Goal: Task Accomplishment & Management: Manage account settings

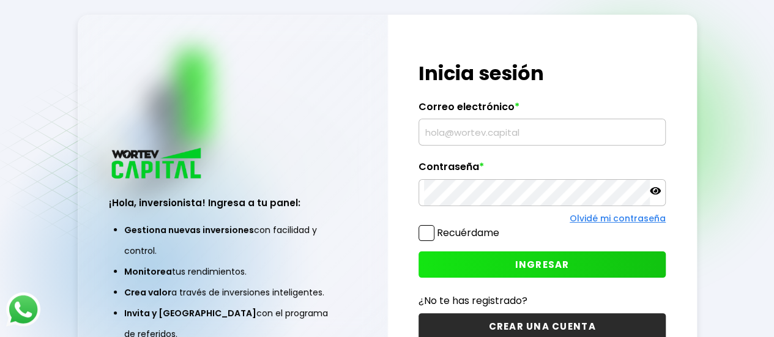
click at [438, 138] on input "text" at bounding box center [542, 132] width 236 height 26
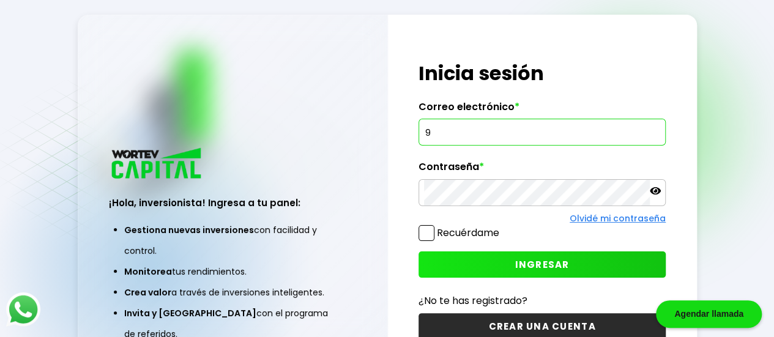
type input "9"
type input "1"
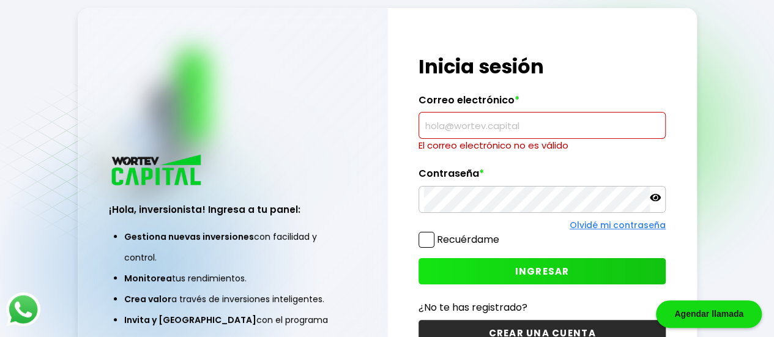
type input "[EMAIL_ADDRESS][DOMAIN_NAME]"
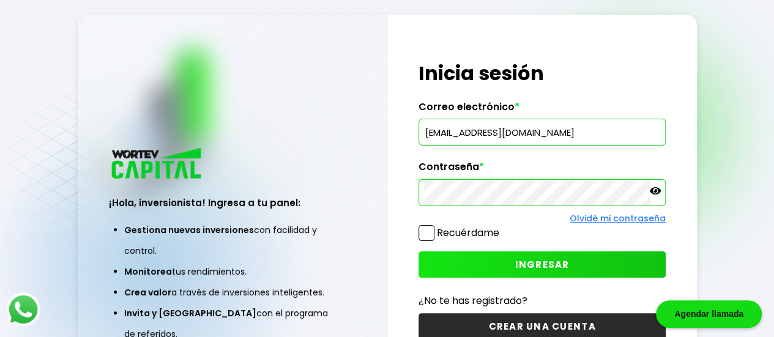
click at [445, 259] on button "INGRESAR" at bounding box center [541, 264] width 247 height 26
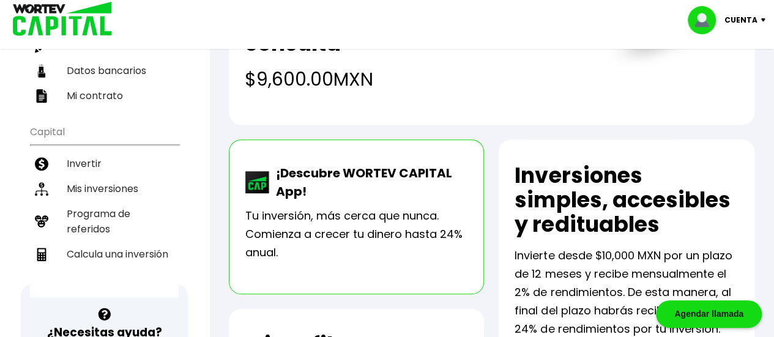
scroll to position [183, 0]
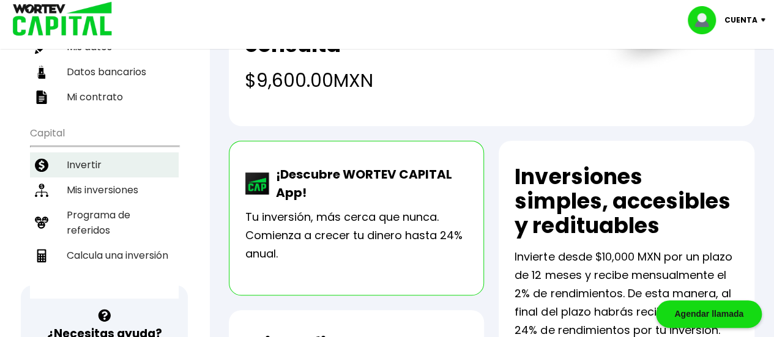
click at [78, 152] on li "Invertir" at bounding box center [104, 164] width 149 height 25
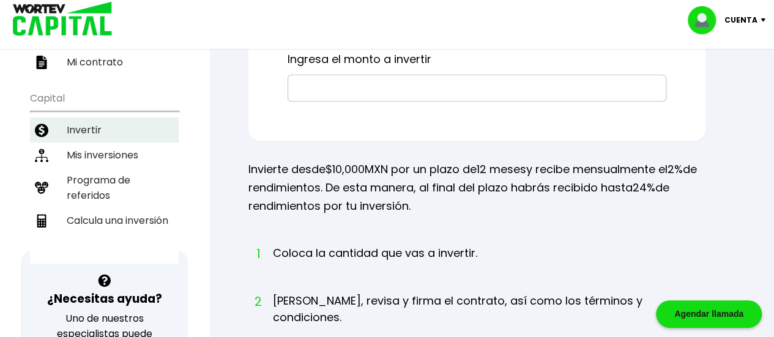
scroll to position [182, 0]
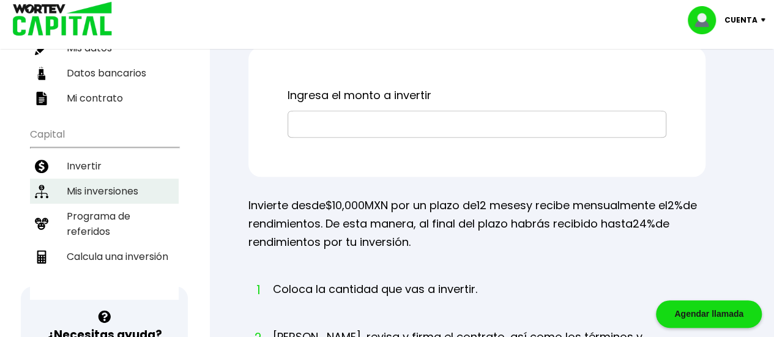
click at [81, 179] on li "Mis inversiones" at bounding box center [104, 191] width 149 height 25
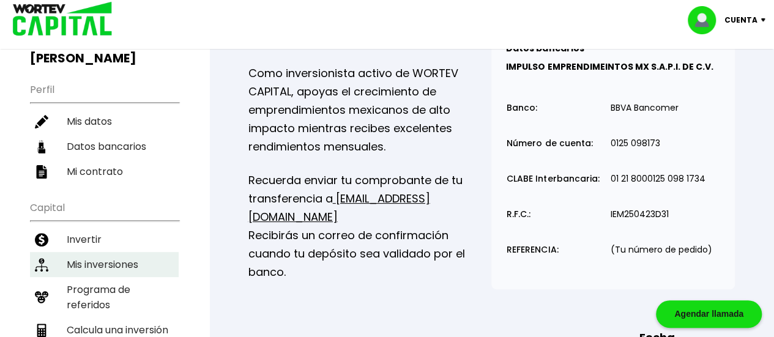
scroll to position [104, 0]
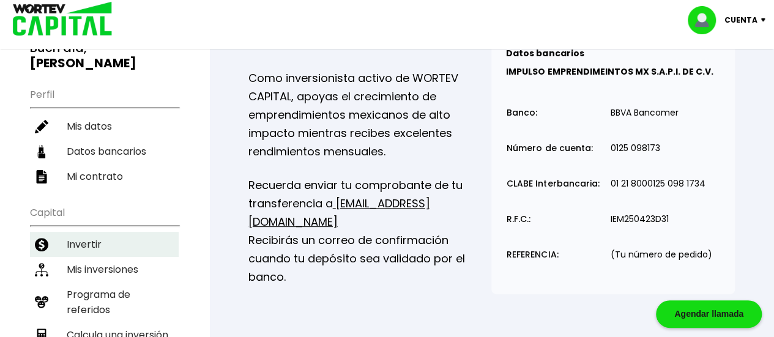
click at [88, 232] on li "Invertir" at bounding box center [104, 244] width 149 height 25
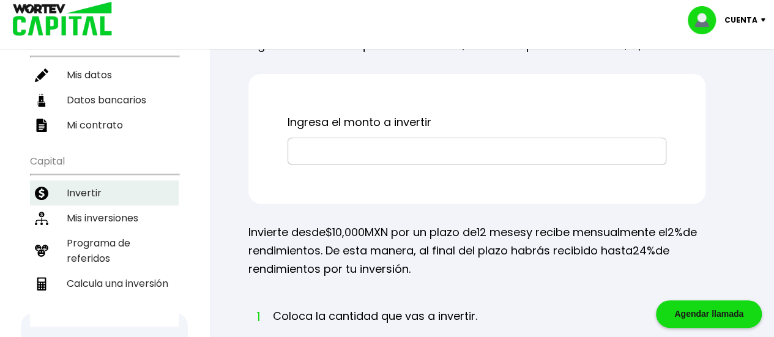
scroll to position [140, 0]
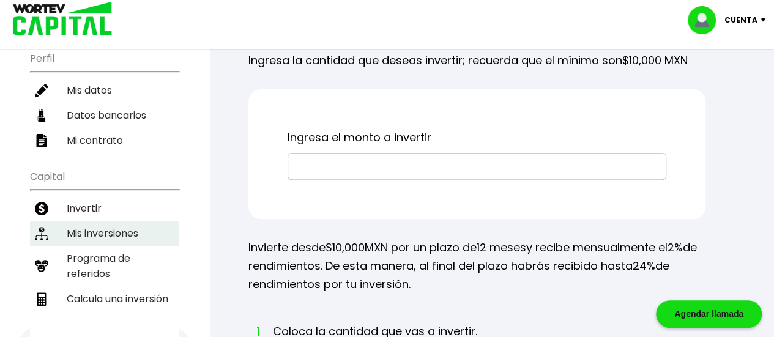
click at [92, 221] on li "Mis inversiones" at bounding box center [104, 233] width 149 height 25
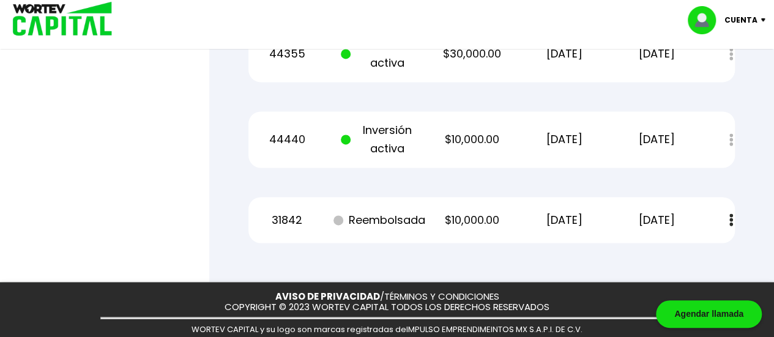
scroll to position [826, 0]
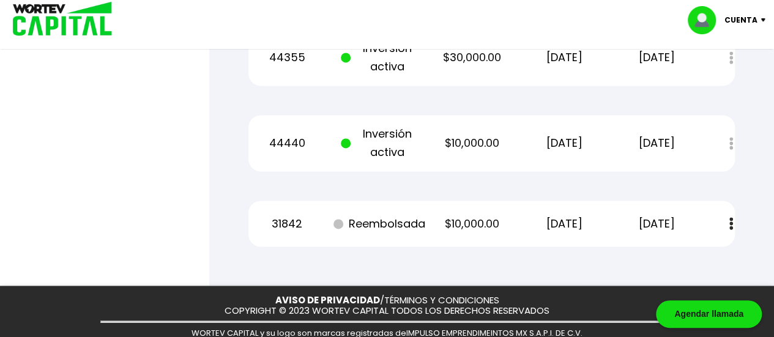
click at [725, 218] on button at bounding box center [730, 223] width 17 height 26
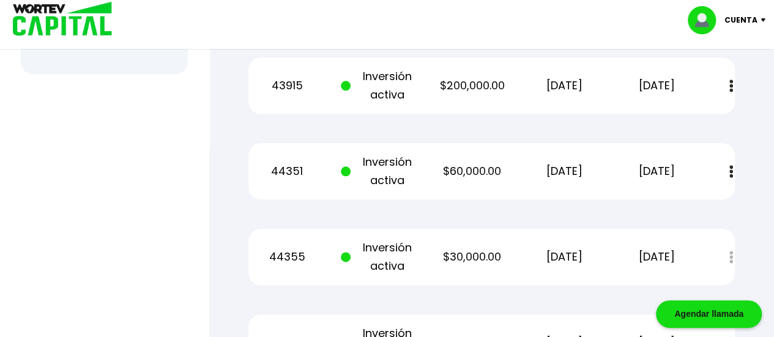
scroll to position [624, 0]
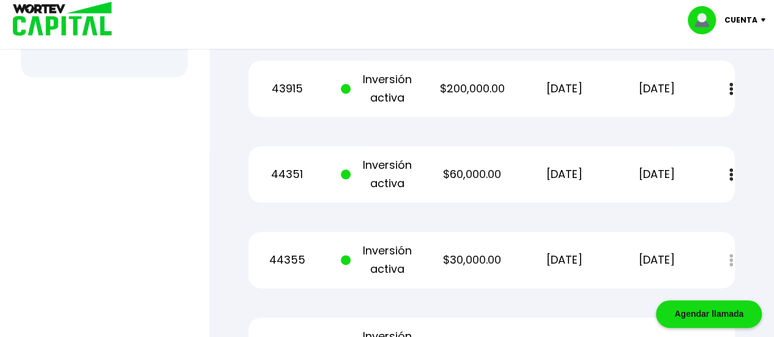
click at [731, 179] on img at bounding box center [731, 174] width 4 height 13
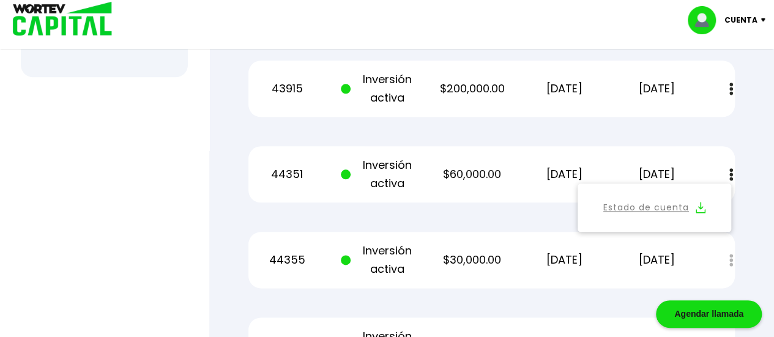
click at [676, 209] on link "Estado de cuenta" at bounding box center [646, 207] width 86 height 15
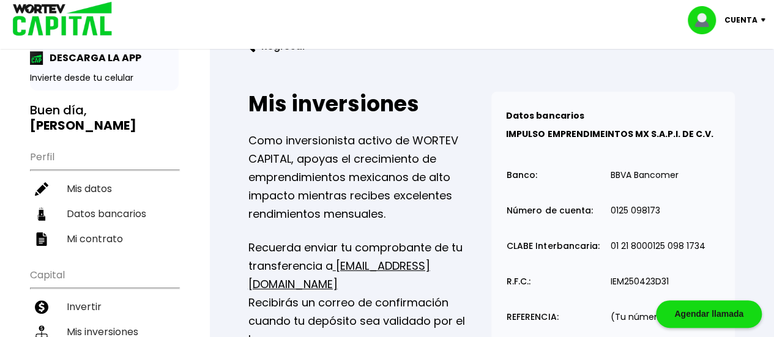
scroll to position [40, 0]
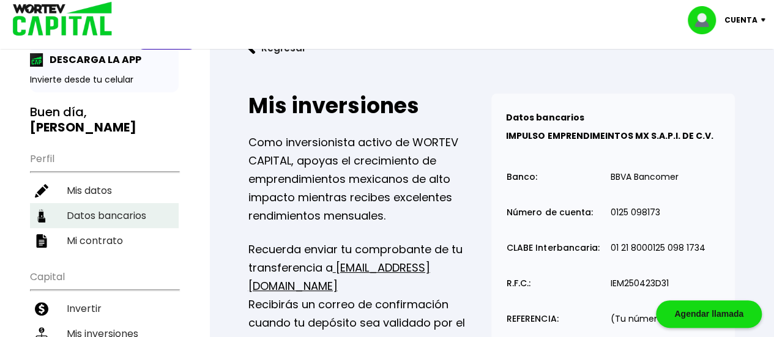
click at [108, 203] on li "Datos bancarios" at bounding box center [104, 215] width 149 height 25
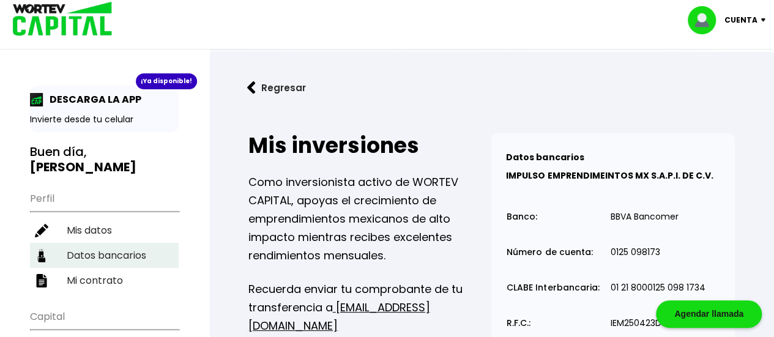
select select "Banorte"
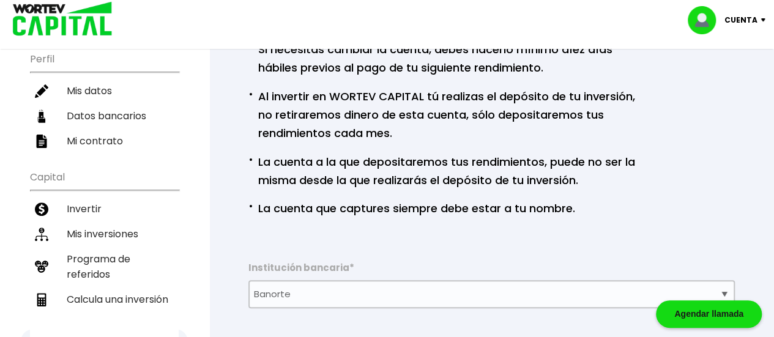
scroll to position [160, 0]
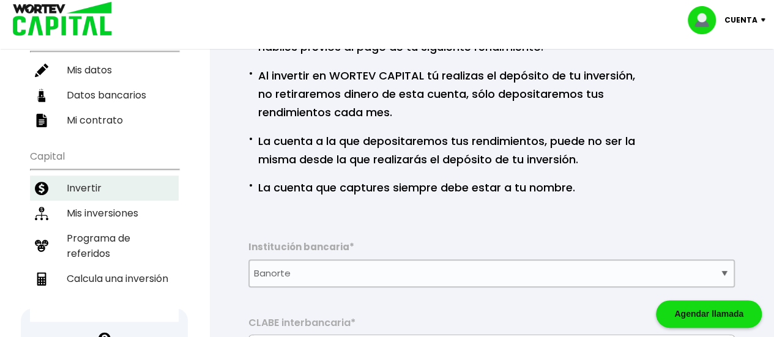
click at [83, 176] on li "Invertir" at bounding box center [104, 188] width 149 height 25
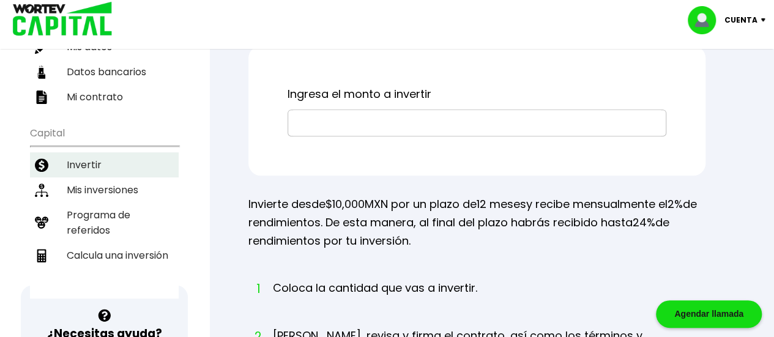
scroll to position [161, 0]
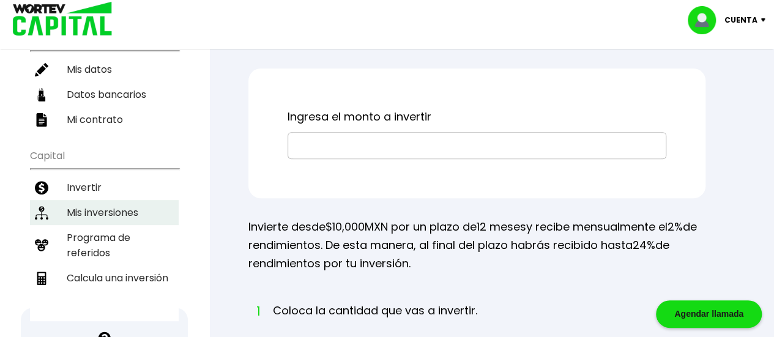
click at [84, 200] on li "Mis inversiones" at bounding box center [104, 212] width 149 height 25
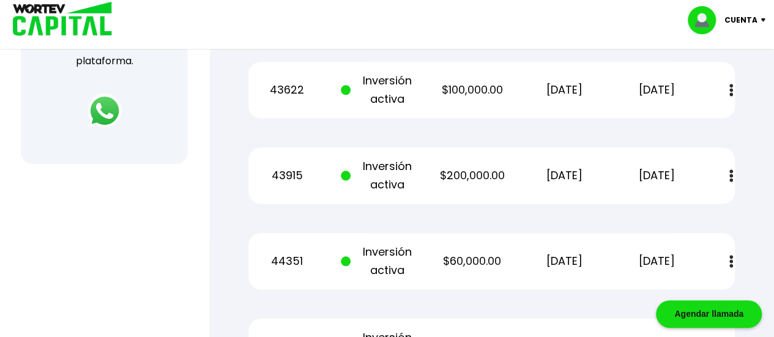
scroll to position [538, 0]
click at [691, 180] on p "[DATE]" at bounding box center [657, 175] width 78 height 18
click at [683, 201] on div "43915 Inversión activa $200,000.00 11/08/2025 11/08/2026 Estado de cuenta" at bounding box center [491, 175] width 486 height 56
click at [682, 201] on div "43915 Inversión activa $200,000.00 11/08/2025 11/08/2026 Estado de cuenta" at bounding box center [491, 175] width 486 height 56
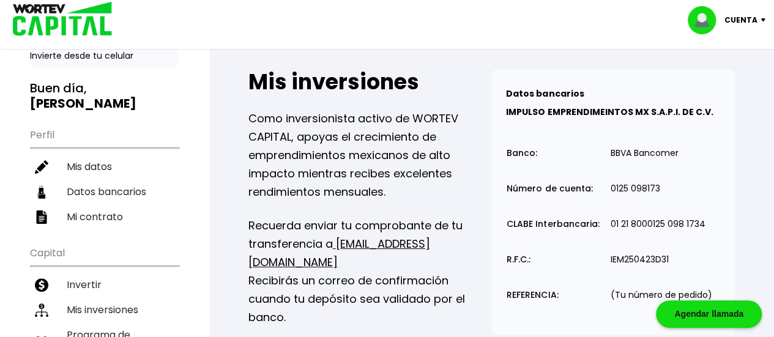
scroll to position [0, 0]
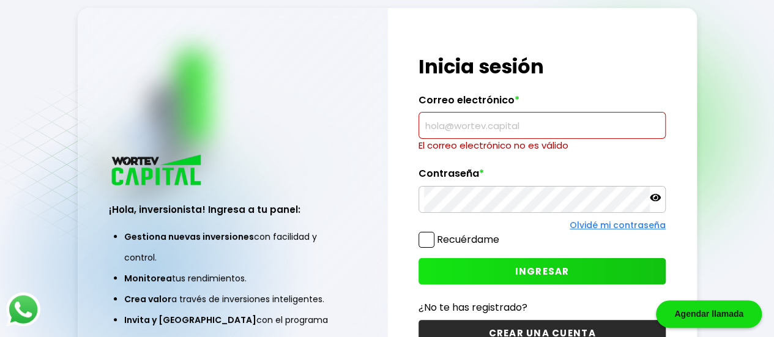
type input "[EMAIL_ADDRESS][DOMAIN_NAME]"
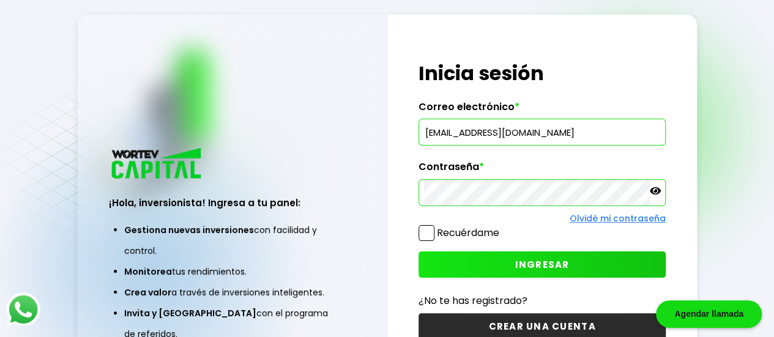
click at [426, 231] on span at bounding box center [426, 233] width 16 height 16
click at [501, 227] on input "Recuérdame" at bounding box center [501, 227] width 0 height 0
click at [437, 262] on button "INGRESAR" at bounding box center [541, 264] width 247 height 26
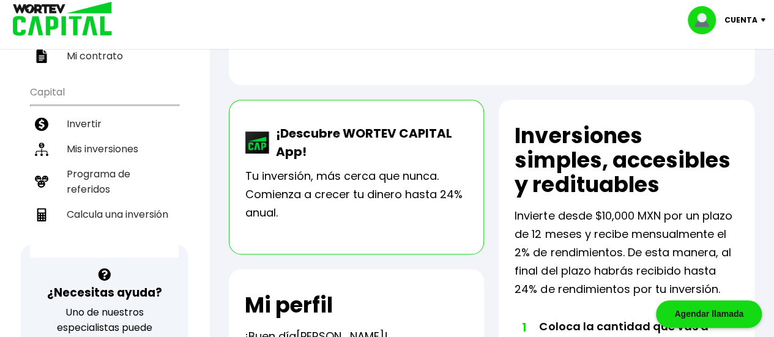
scroll to position [204, 0]
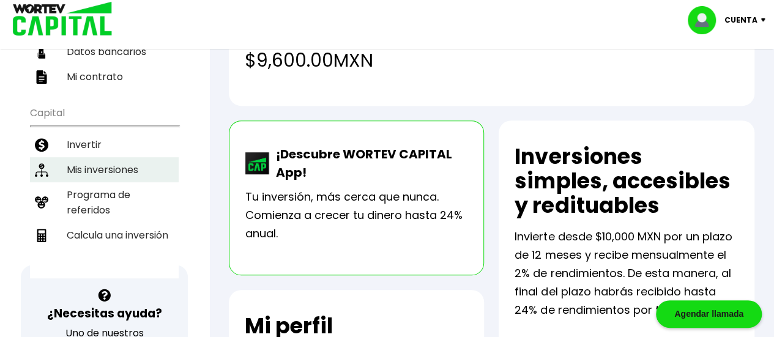
click at [81, 157] on li "Mis inversiones" at bounding box center [104, 169] width 149 height 25
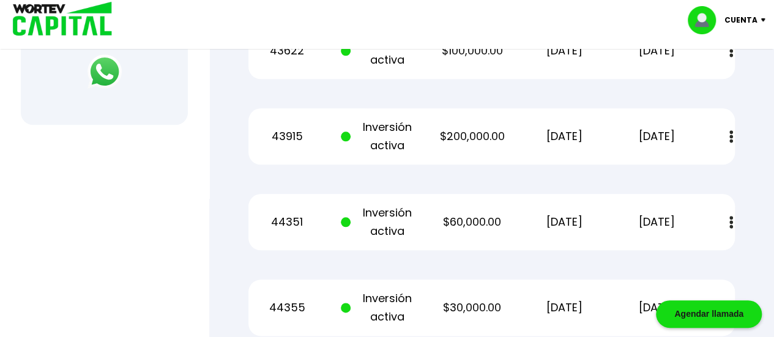
scroll to position [589, 0]
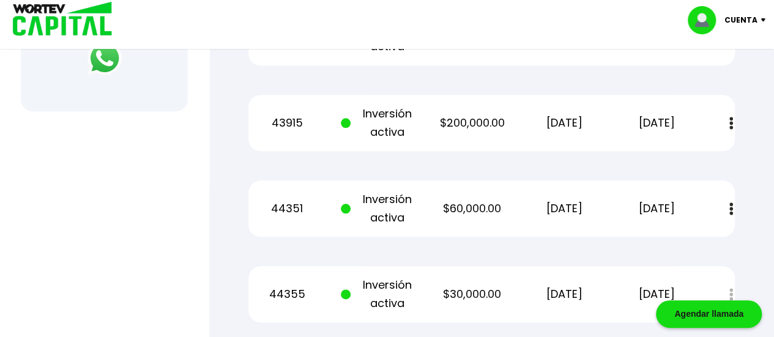
click at [730, 208] on img at bounding box center [731, 208] width 4 height 13
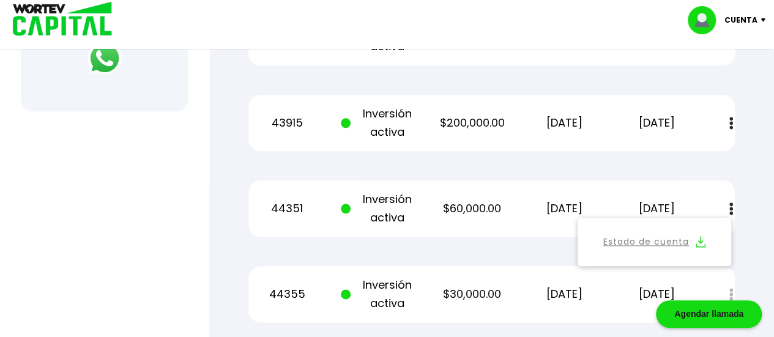
click at [629, 238] on link "Estado de cuenta" at bounding box center [646, 241] width 86 height 15
click at [751, 23] on p "Cuenta" at bounding box center [740, 20] width 33 height 18
click at [740, 84] on li "Cerrar sesión" at bounding box center [728, 81] width 98 height 25
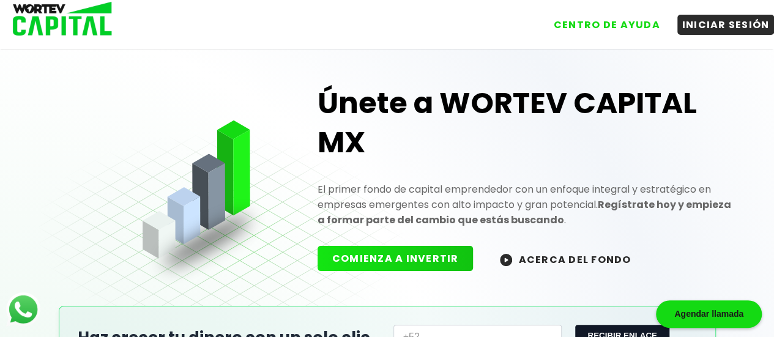
click at [64, 31] on img at bounding box center [58, 20] width 117 height 40
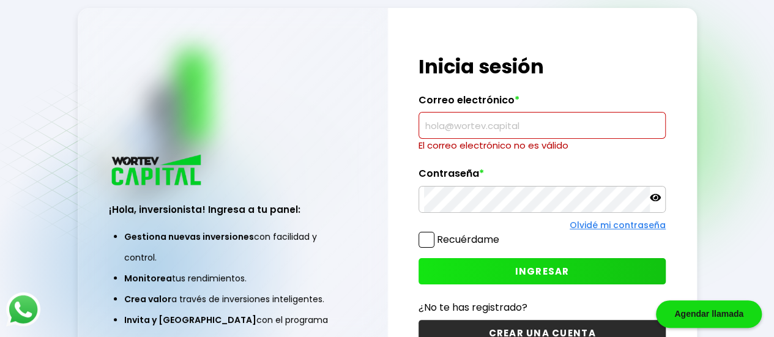
type input "[EMAIL_ADDRESS][DOMAIN_NAME]"
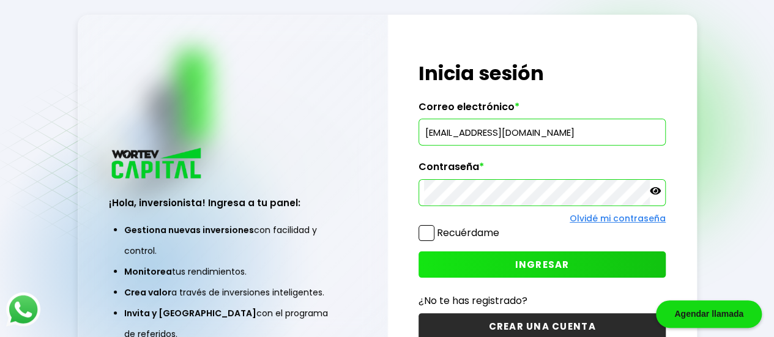
click at [423, 237] on span at bounding box center [426, 233] width 16 height 16
click at [501, 227] on input "Recuérdame" at bounding box center [501, 227] width 0 height 0
click at [448, 254] on button "INGRESAR" at bounding box center [541, 264] width 247 height 26
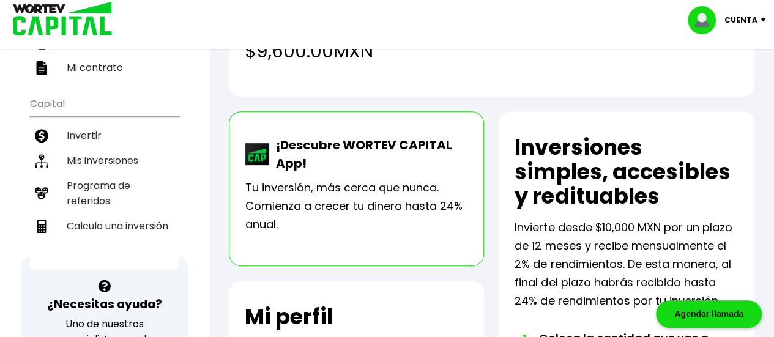
scroll to position [212, 0]
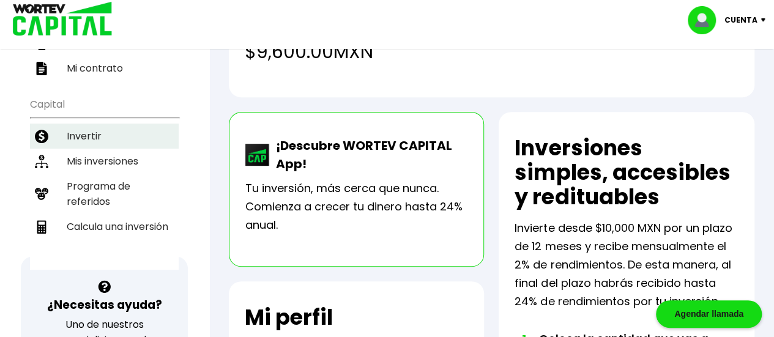
click at [70, 124] on li "Invertir" at bounding box center [104, 136] width 149 height 25
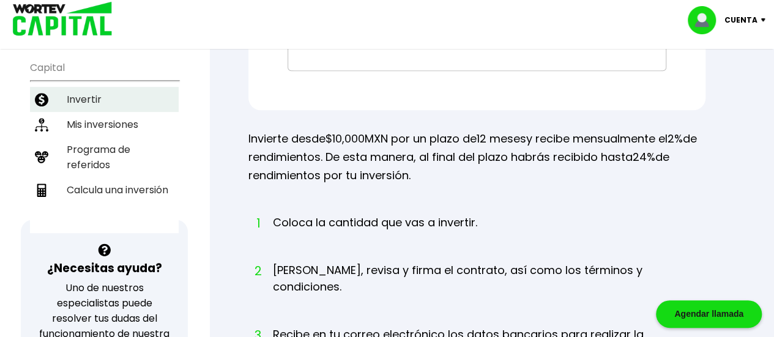
scroll to position [262, 0]
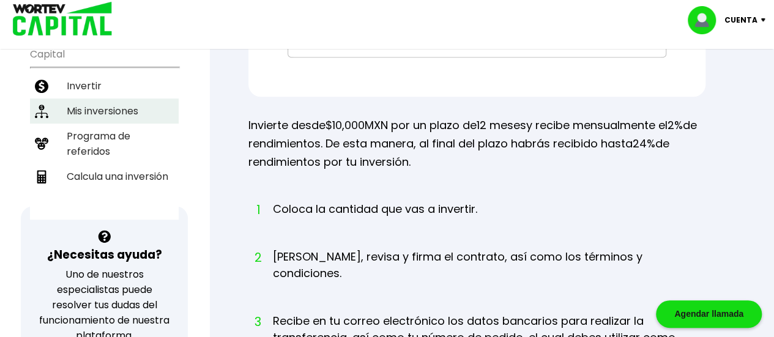
click at [81, 98] on li "Mis inversiones" at bounding box center [104, 110] width 149 height 25
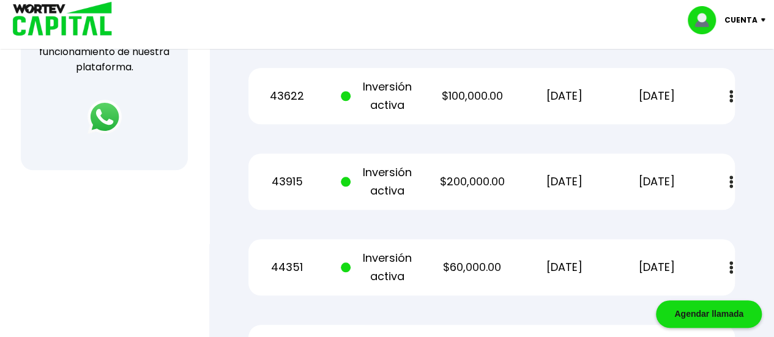
scroll to position [530, 0]
click at [729, 183] on img at bounding box center [731, 182] width 4 height 13
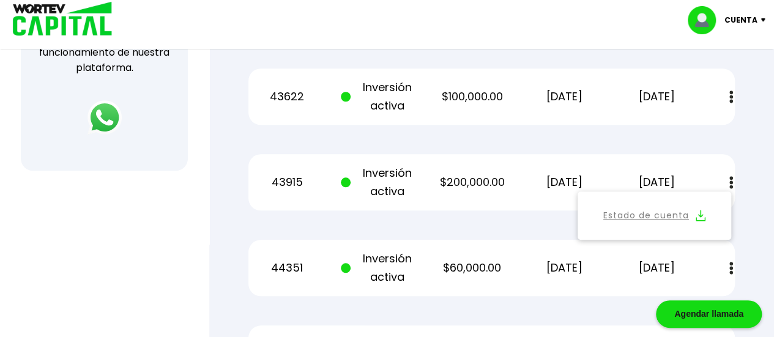
click at [632, 216] on link "Estado de cuenta" at bounding box center [646, 215] width 86 height 15
click at [248, 137] on div "Mis inversiones Como inversionista activo de WORTEV CAPITAL, apoyas el crecimie…" at bounding box center [491, 73] width 525 height 978
click at [724, 264] on button at bounding box center [730, 268] width 17 height 26
click at [632, 301] on link "Estado de cuenta" at bounding box center [646, 301] width 86 height 15
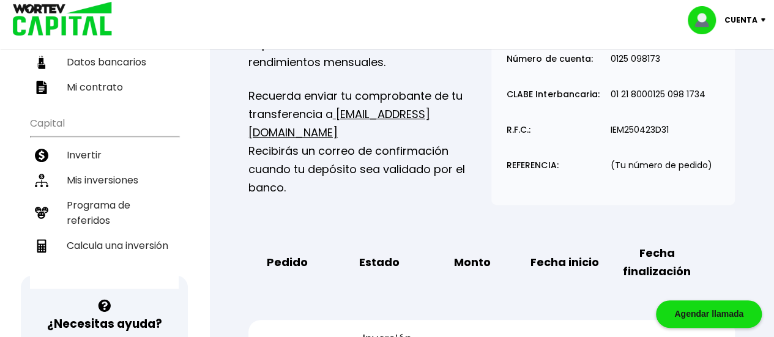
scroll to position [194, 0]
